Goal: Navigation & Orientation: Find specific page/section

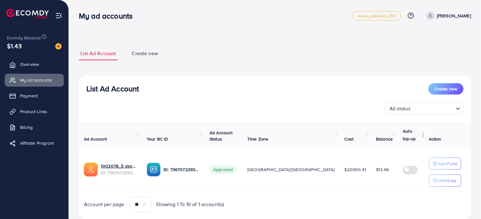
click at [321, 32] on div "List Ad Account Create new List Ad Account Create new All status Loading... Ad …" at bounding box center [275, 118] width 413 height 237
click at [42, 80] on span "My ad accounts" at bounding box center [38, 80] width 32 height 6
